Goal: Find specific page/section: Find specific page/section

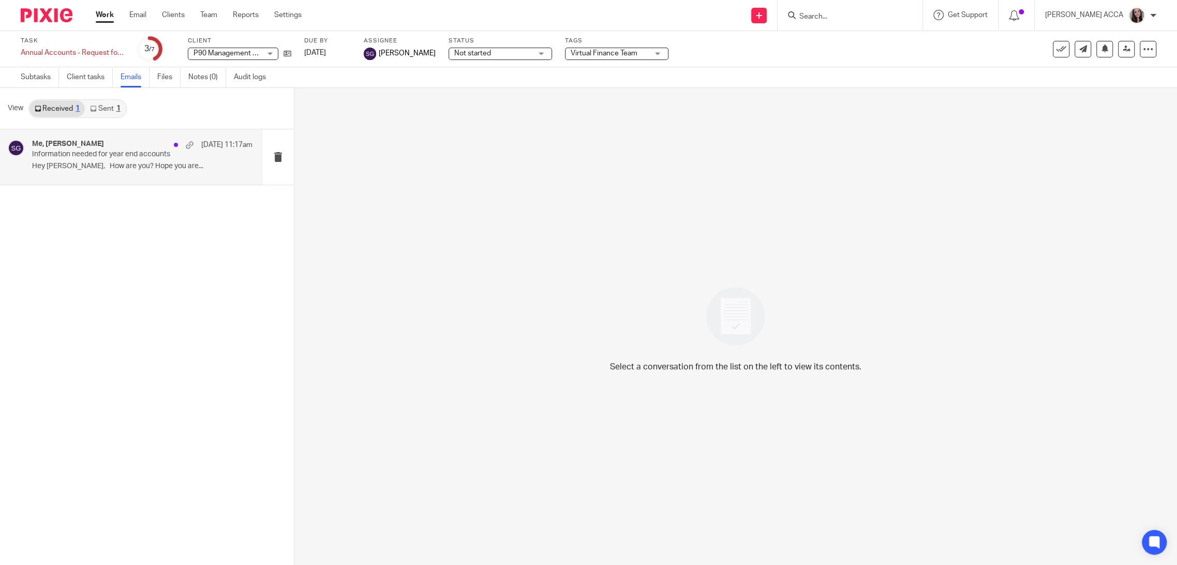
click at [134, 166] on p "Hey [PERSON_NAME], How are you? Hope you are..." at bounding box center [142, 166] width 220 height 9
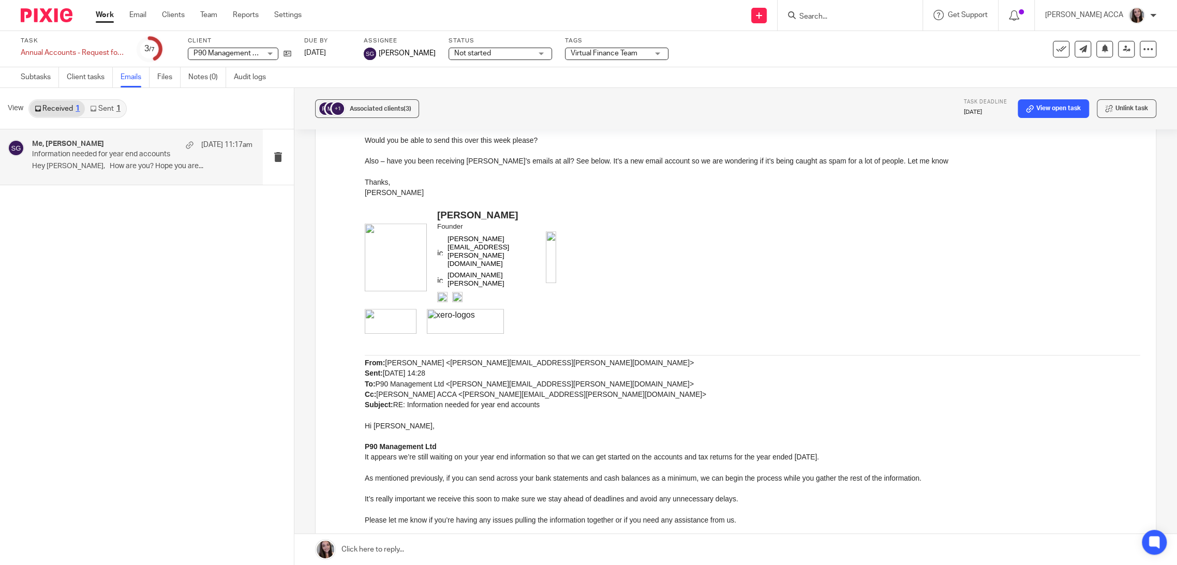
scroll to position [455, 0]
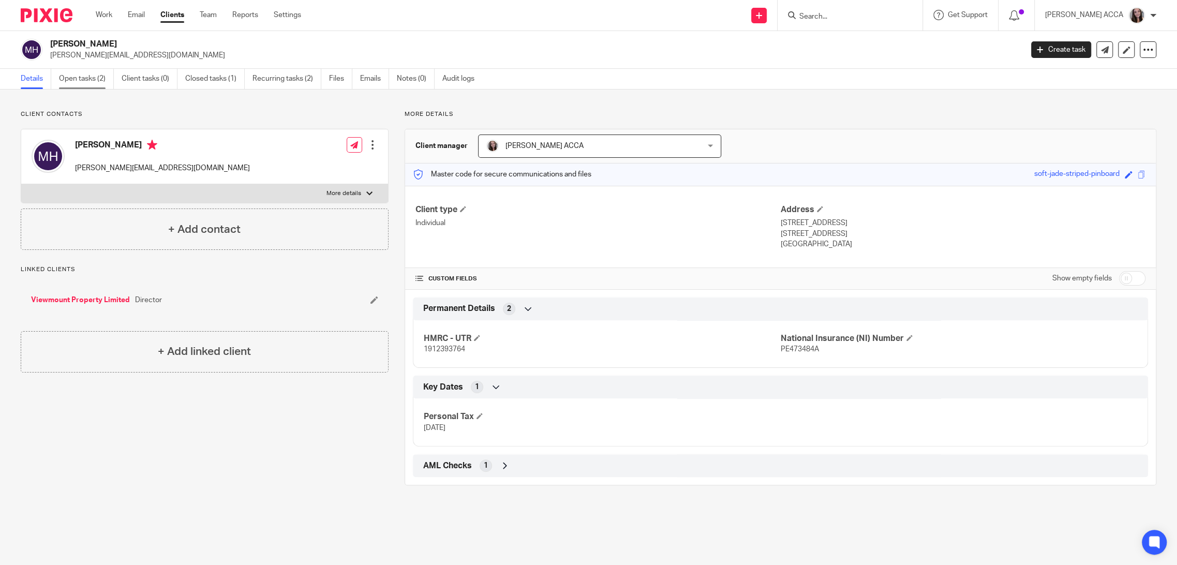
click at [93, 82] on link "Open tasks (2)" at bounding box center [86, 79] width 55 height 20
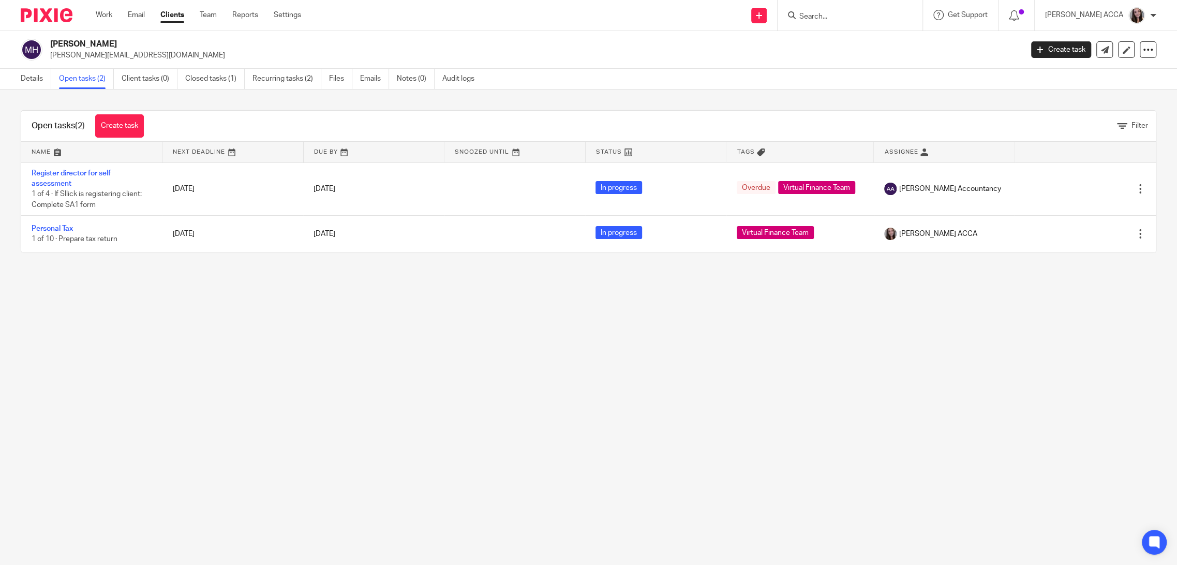
click at [320, 342] on main "[PERSON_NAME] [PERSON_NAME][EMAIL_ADDRESS][DOMAIN_NAME] Create task Update from…" at bounding box center [588, 282] width 1177 height 565
click at [278, 397] on main "[PERSON_NAME] [PERSON_NAME][EMAIL_ADDRESS][DOMAIN_NAME] Create task Update from…" at bounding box center [588, 282] width 1177 height 565
